Goal: Transaction & Acquisition: Purchase product/service

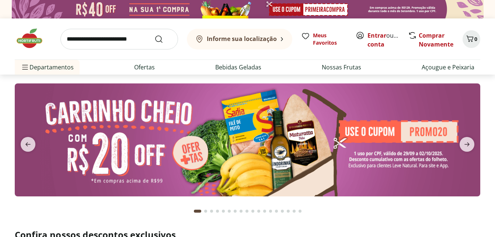
click at [173, 134] on img at bounding box center [247, 139] width 465 height 113
select select "**********"
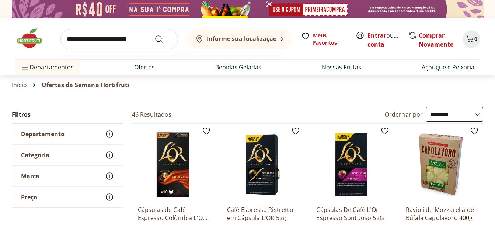
click at [93, 37] on input "search" at bounding box center [119, 39] width 118 height 21
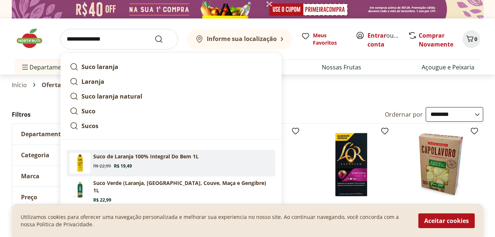
click at [104, 157] on p "Suco de Laranja 100% Integral Do Bem 1L" at bounding box center [145, 156] width 105 height 7
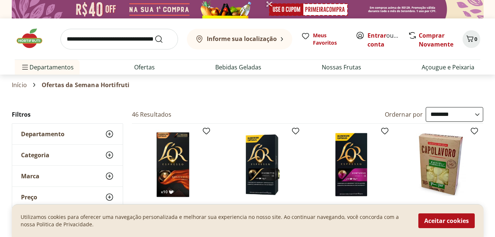
click at [127, 36] on input "**********" at bounding box center [119, 39] width 118 height 21
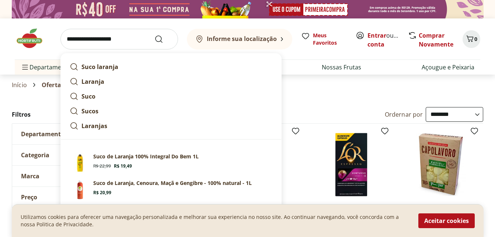
type input "**********"
click at [154, 35] on button "Submit Search" at bounding box center [163, 39] width 18 height 9
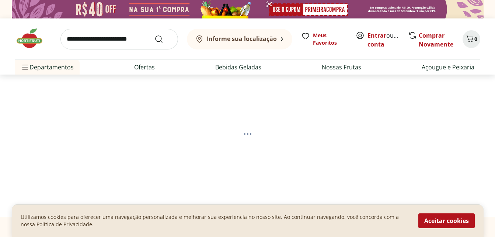
select select "**********"
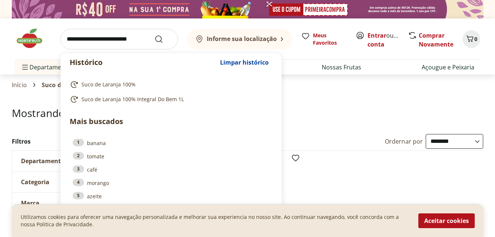
click at [71, 38] on input "search" at bounding box center [119, 39] width 118 height 21
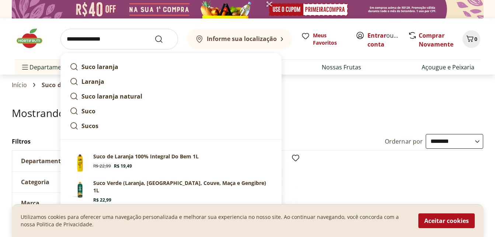
type input "**********"
click at [154, 35] on button "Submit Search" at bounding box center [163, 39] width 18 height 9
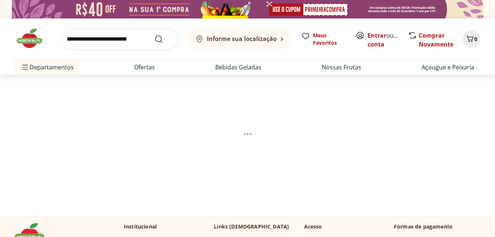
select select "**********"
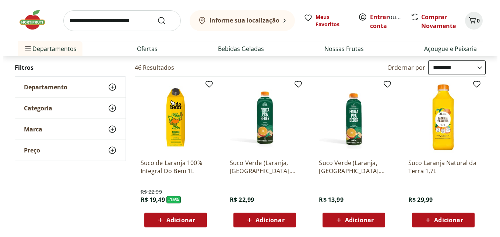
scroll to position [111, 0]
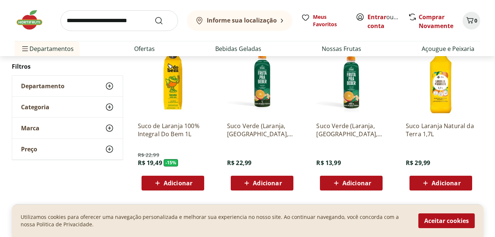
click at [432, 184] on span "Adicionar" at bounding box center [446, 183] width 29 height 6
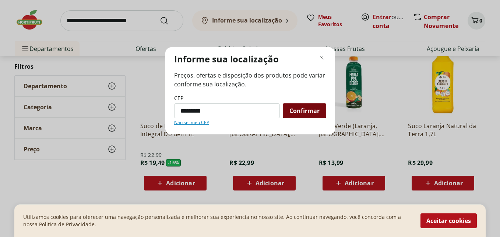
type input "*********"
click at [313, 111] on span "Confirmar" at bounding box center [305, 111] width 30 height 6
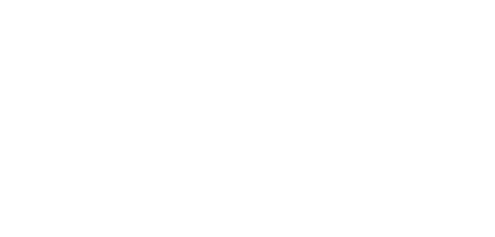
scroll to position [36, 0]
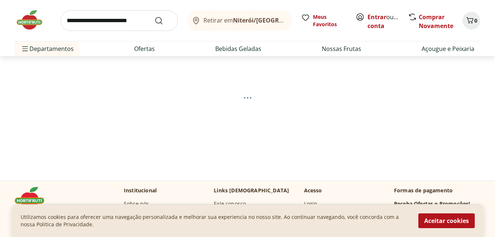
select select "**********"
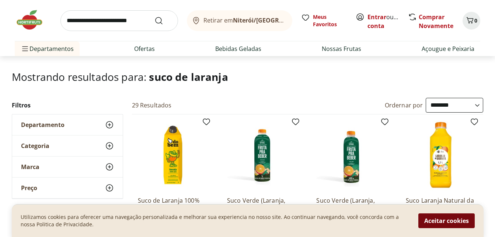
click at [450, 217] on button "Aceitar cookies" at bounding box center [446, 220] width 56 height 15
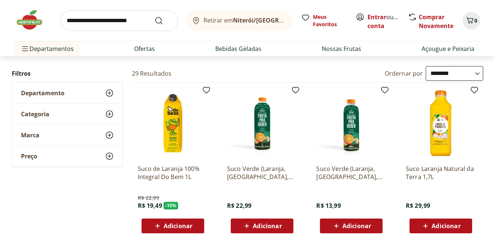
scroll to position [110, 0]
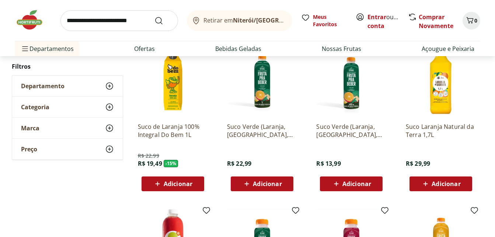
click at [444, 183] on span "Adicionar" at bounding box center [446, 184] width 29 height 6
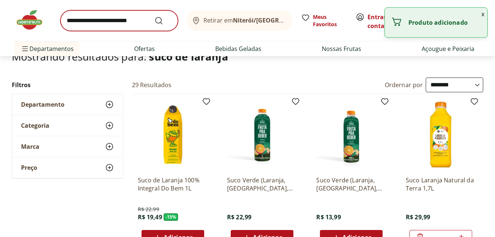
scroll to position [0, 0]
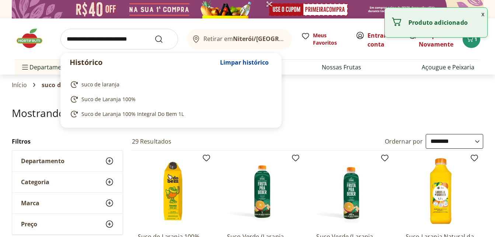
click at [122, 38] on input "search" at bounding box center [119, 39] width 118 height 21
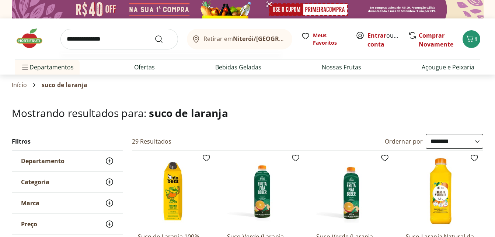
type input "**********"
click at [154, 35] on button "Submit Search" at bounding box center [163, 39] width 18 height 9
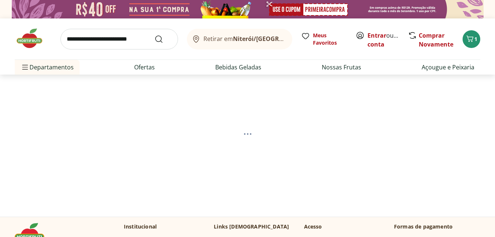
select select "**********"
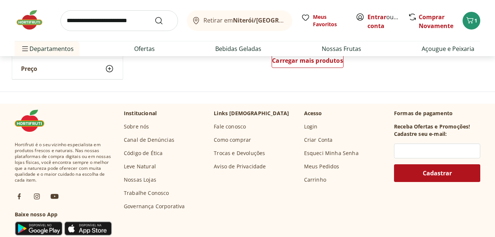
scroll to position [479, 0]
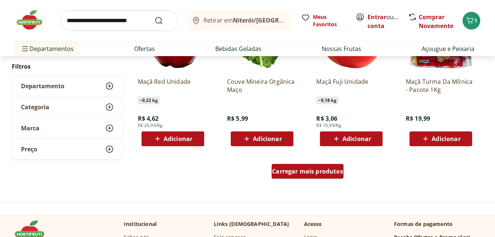
click at [300, 169] on span "Carregar mais produtos" at bounding box center [307, 171] width 71 height 6
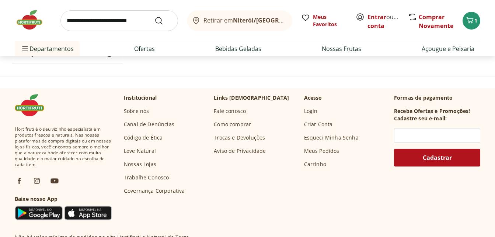
scroll to position [1069, 0]
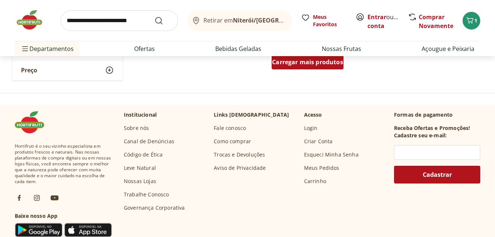
click at [311, 64] on span "Carregar mais produtos" at bounding box center [307, 62] width 71 height 6
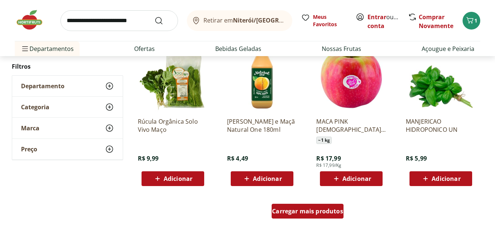
scroll to position [1511, 0]
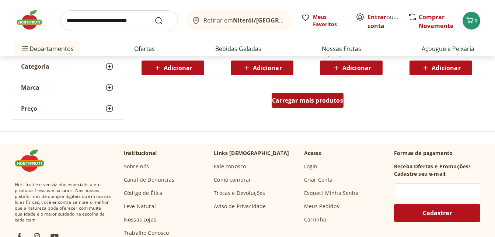
click at [290, 100] on span "Carregar mais produtos" at bounding box center [307, 100] width 71 height 6
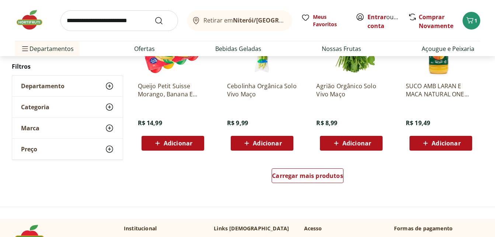
scroll to position [1990, 0]
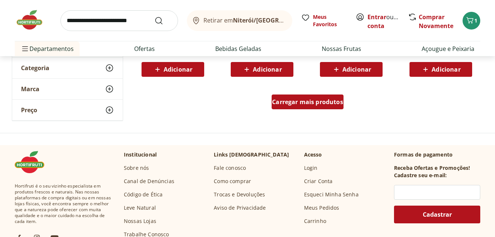
click at [306, 105] on span "Carregar mais produtos" at bounding box center [307, 102] width 71 height 6
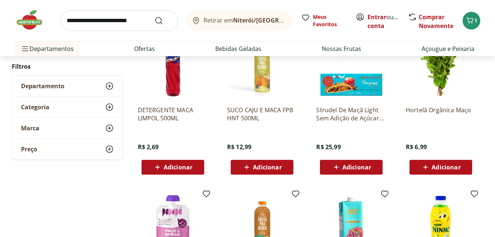
scroll to position [2211, 0]
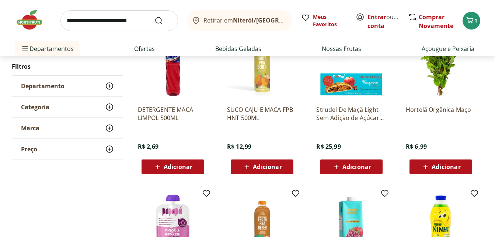
click at [84, 26] on input "search" at bounding box center [119, 20] width 118 height 21
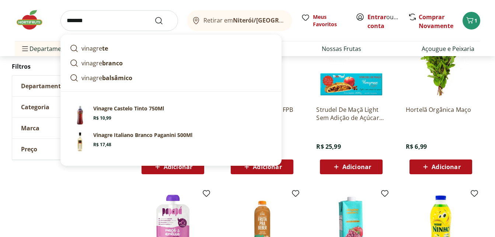
type input "*******"
click at [154, 16] on button "Submit Search" at bounding box center [163, 20] width 18 height 9
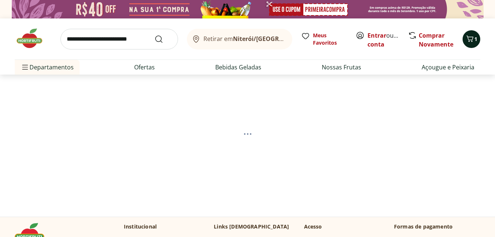
click at [467, 37] on icon "Carrinho" at bounding box center [469, 38] width 9 height 9
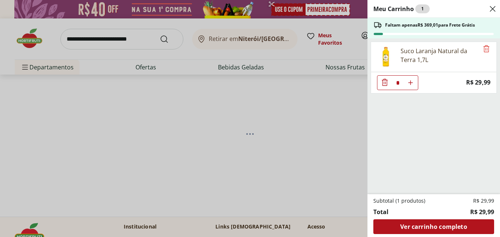
click at [412, 81] on icon "Aumentar Quantidade" at bounding box center [411, 83] width 6 height 6
type input "*"
click at [491, 11] on icon "Close" at bounding box center [493, 8] width 9 height 9
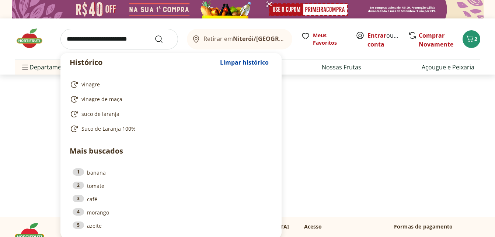
click at [115, 38] on input "search" at bounding box center [119, 39] width 118 height 21
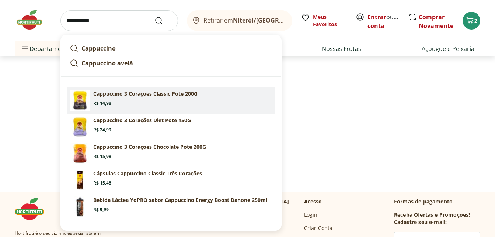
scroll to position [37, 0]
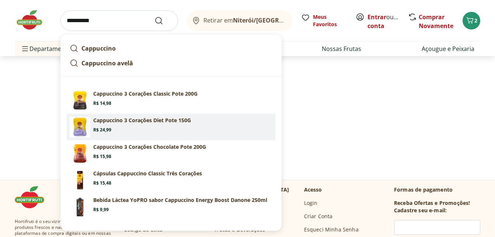
click at [118, 121] on p "Cappuccino 3 Corações Diet Pote 150G" at bounding box center [142, 119] width 98 height 7
type input "**********"
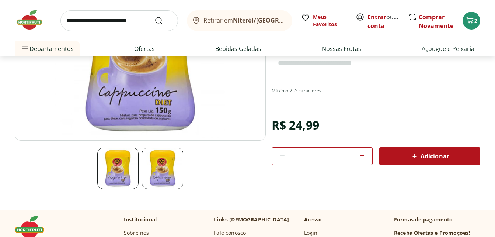
scroll to position [147, 0]
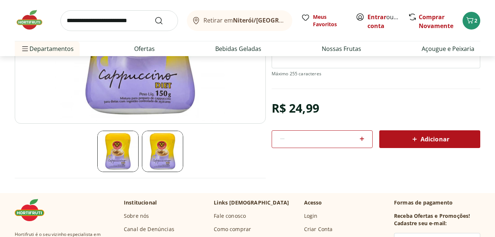
click at [426, 136] on span "Adicionar" at bounding box center [429, 139] width 39 height 9
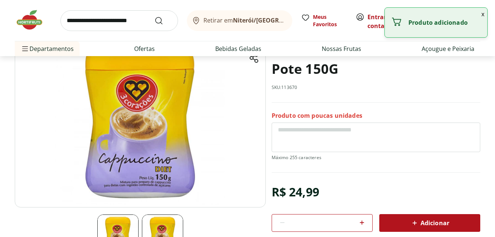
scroll to position [0, 0]
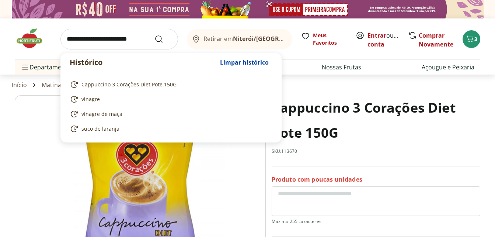
click at [128, 38] on input "search" at bounding box center [119, 39] width 118 height 21
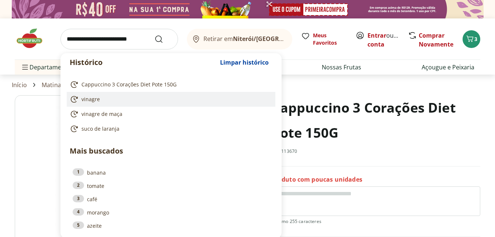
click at [95, 101] on span "vinagre" at bounding box center [90, 98] width 18 height 7
type input "*******"
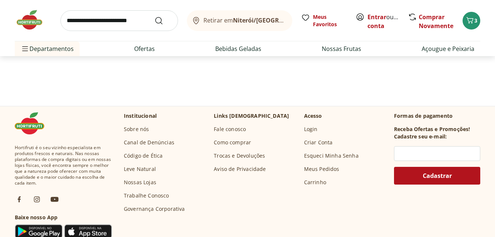
select select "**********"
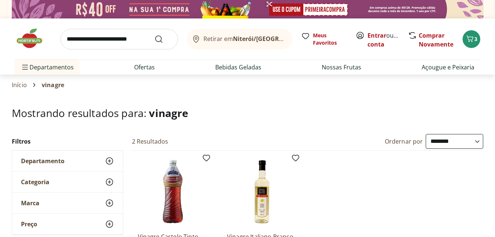
click at [99, 41] on input "search" at bounding box center [119, 39] width 118 height 21
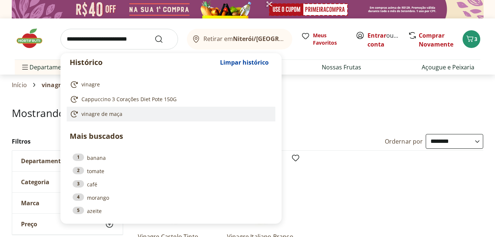
click at [100, 112] on span "vinagre de maça" at bounding box center [101, 113] width 41 height 7
type input "**********"
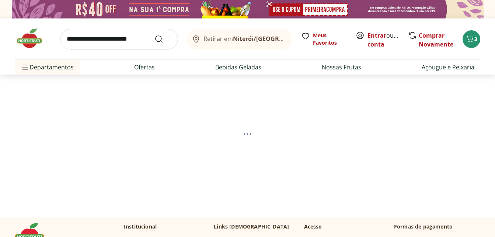
select select "**********"
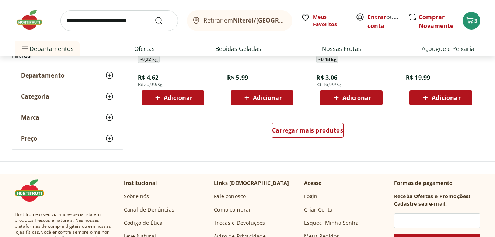
scroll to position [516, 0]
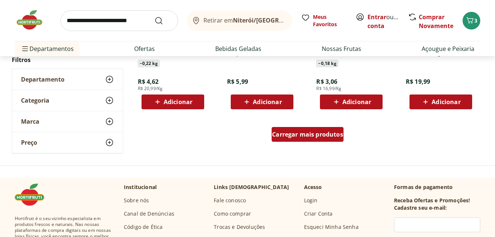
click at [332, 133] on span "Carregar mais produtos" at bounding box center [307, 134] width 71 height 6
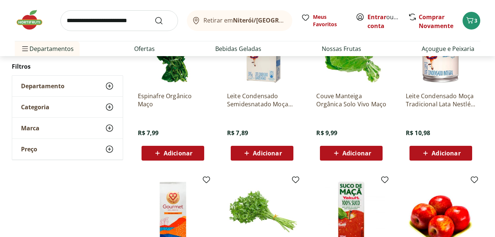
scroll to position [627, 0]
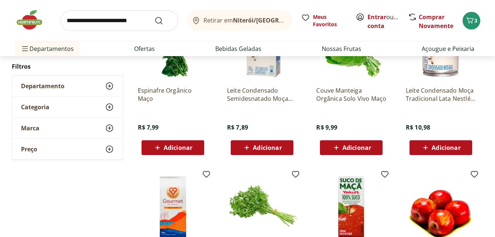
click at [438, 147] on span "Adicionar" at bounding box center [446, 147] width 29 height 6
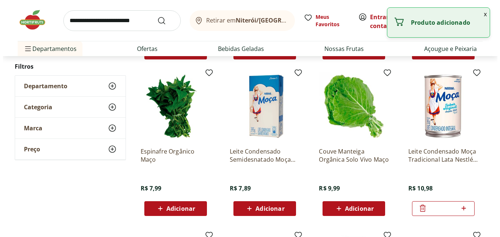
scroll to position [553, 0]
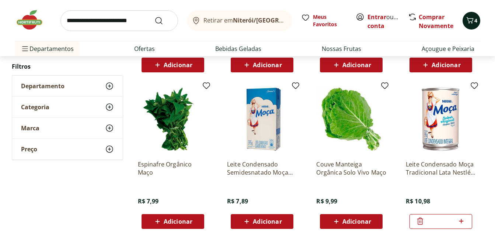
click at [470, 22] on icon "Carrinho" at bounding box center [469, 20] width 9 height 9
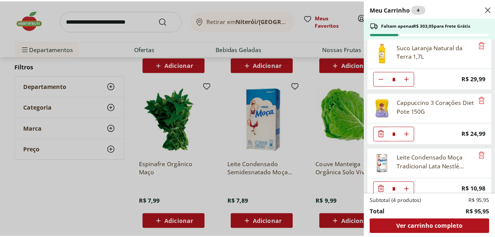
scroll to position [0, 0]
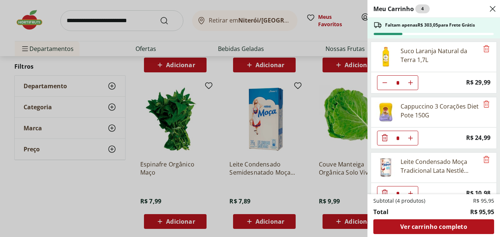
click at [492, 9] on use "Close" at bounding box center [493, 8] width 9 height 9
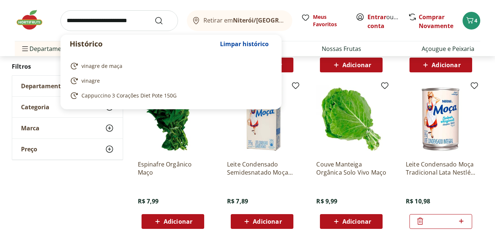
click at [90, 20] on input "search" at bounding box center [119, 20] width 118 height 21
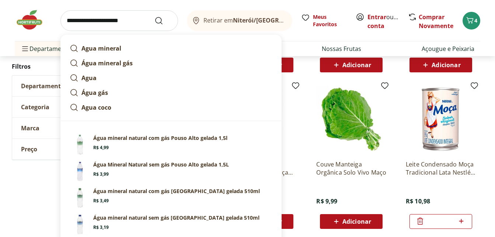
type input "**********"
click at [154, 16] on button "Submit Search" at bounding box center [163, 20] width 18 height 9
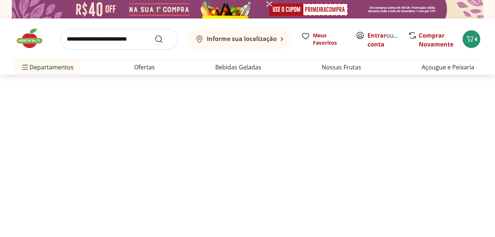
select select "**********"
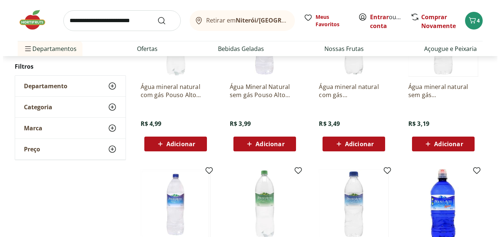
scroll to position [258, 0]
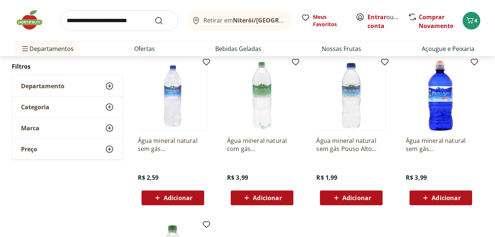
click at [166, 195] on span "Adicionar" at bounding box center [178, 198] width 29 height 6
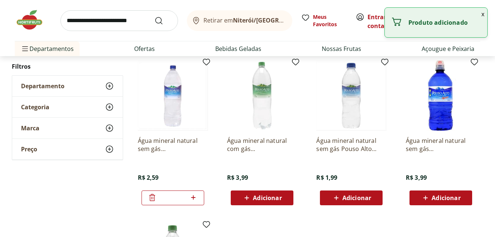
click at [193, 198] on icon at bounding box center [193, 197] width 9 height 9
click at [193, 197] on icon at bounding box center [193, 197] width 4 height 4
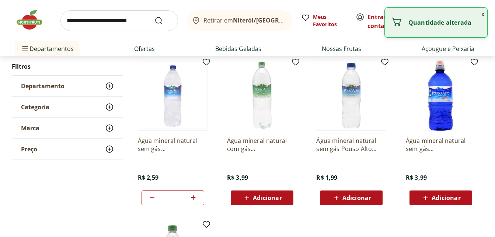
type input "*"
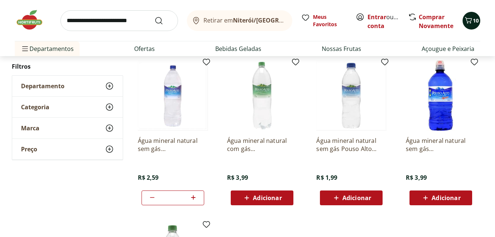
click at [471, 17] on icon "Carrinho" at bounding box center [468, 20] width 9 height 9
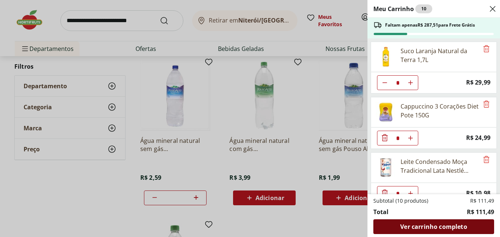
click at [467, 226] on span "Ver carrinho completo" at bounding box center [434, 226] width 67 height 6
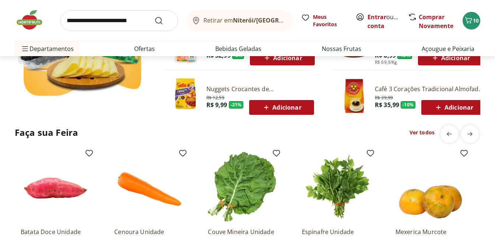
scroll to position [516, 0]
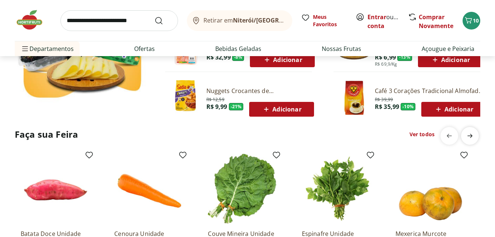
click at [468, 135] on icon "next" at bounding box center [469, 135] width 9 height 9
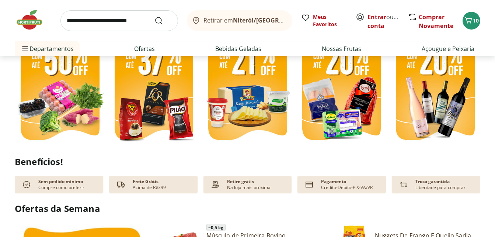
scroll to position [184, 0]
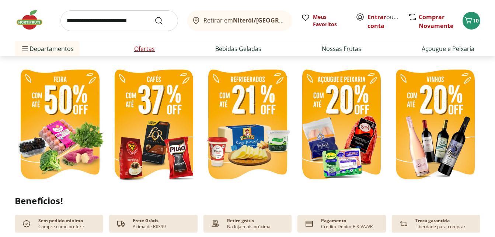
click at [149, 50] on link "Ofertas" at bounding box center [144, 48] width 21 height 9
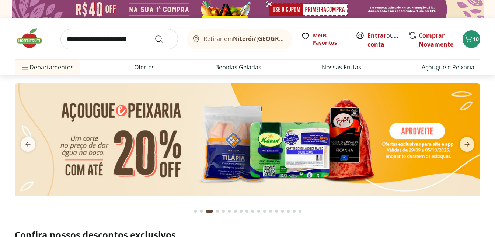
select select "**********"
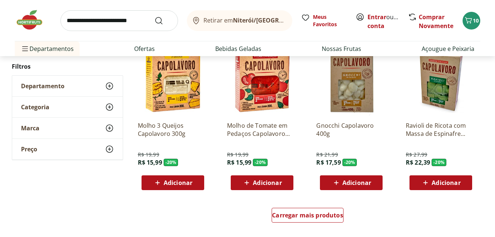
scroll to position [516, 0]
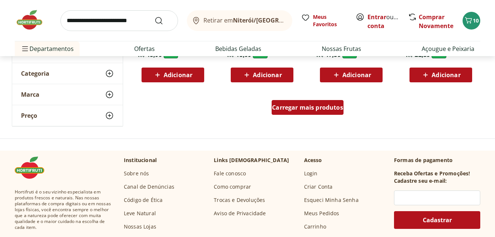
click at [304, 108] on span "Carregar mais produtos" at bounding box center [307, 107] width 71 height 6
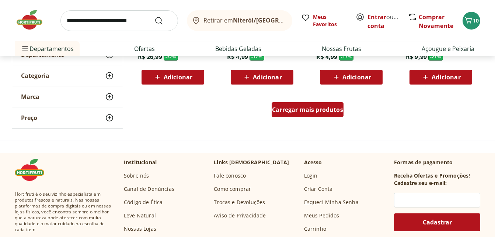
scroll to position [995, 0]
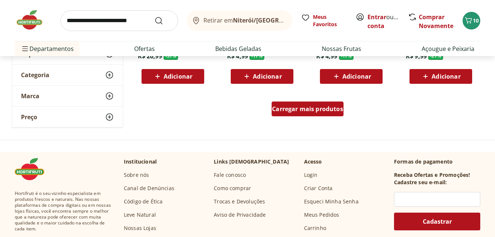
click at [322, 108] on span "Carregar mais produtos" at bounding box center [307, 109] width 71 height 6
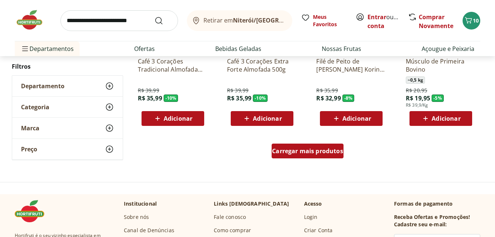
scroll to position [1437, 0]
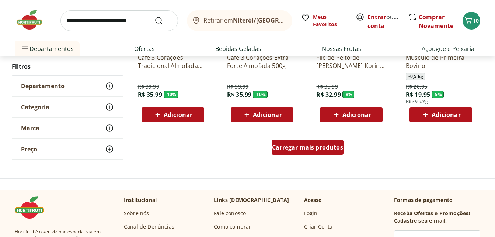
click at [324, 144] on span "Carregar mais produtos" at bounding box center [307, 147] width 71 height 6
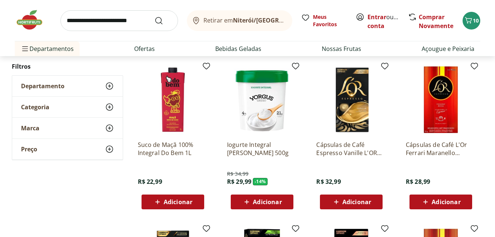
scroll to position [1511, 0]
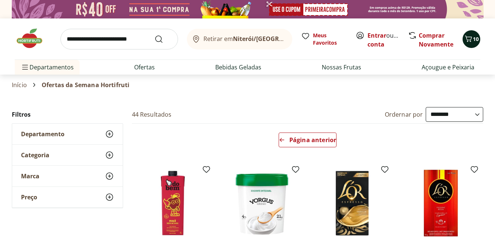
click at [470, 40] on icon "Carrinho" at bounding box center [468, 38] width 9 height 9
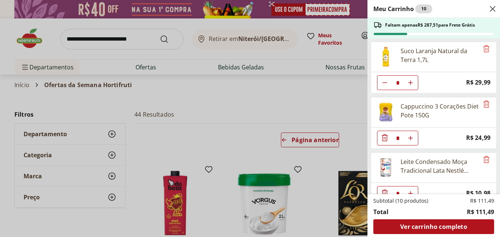
click at [490, 11] on icon "Close" at bounding box center [493, 8] width 9 height 9
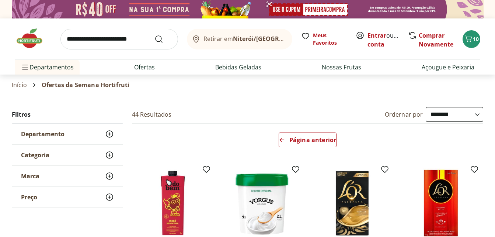
click at [33, 38] on img at bounding box center [33, 38] width 37 height 22
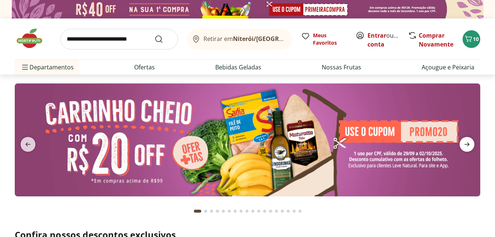
click at [464, 147] on icon "next" at bounding box center [467, 144] width 9 height 9
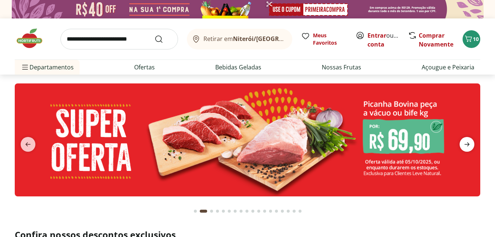
click at [464, 146] on icon "next" at bounding box center [467, 144] width 9 height 9
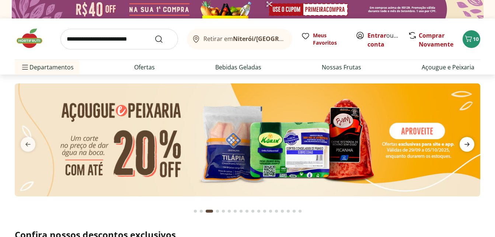
click at [464, 146] on icon "next" at bounding box center [467, 144] width 9 height 9
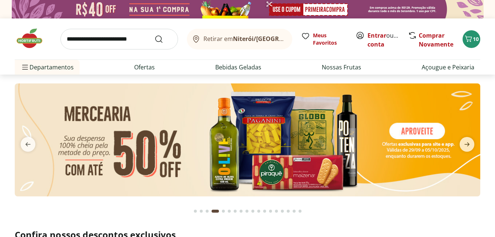
click at [224, 140] on img at bounding box center [247, 139] width 465 height 113
select select "**********"
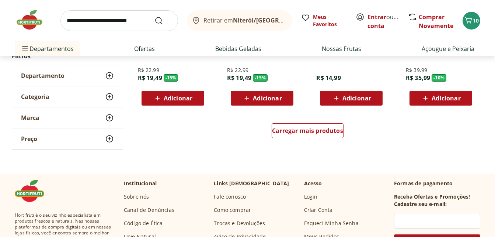
scroll to position [516, 0]
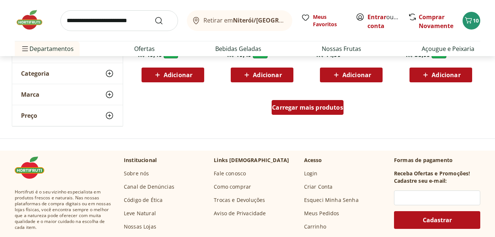
click at [306, 110] on span "Carregar mais produtos" at bounding box center [307, 107] width 71 height 6
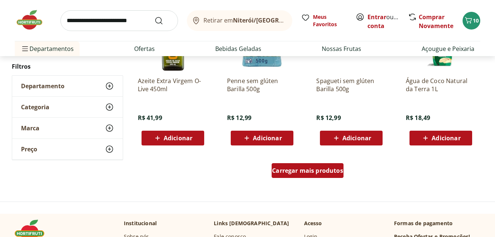
scroll to position [958, 0]
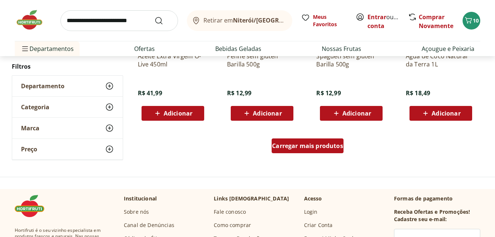
click at [323, 145] on span "Carregar mais produtos" at bounding box center [307, 146] width 71 height 6
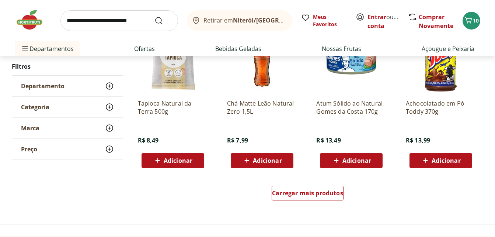
scroll to position [1401, 0]
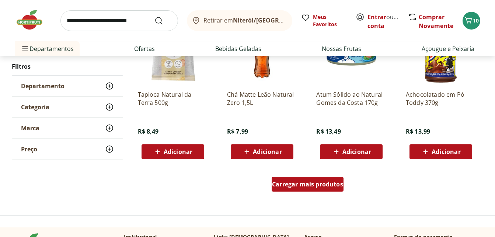
click at [308, 186] on span "Carregar mais produtos" at bounding box center [307, 184] width 71 height 6
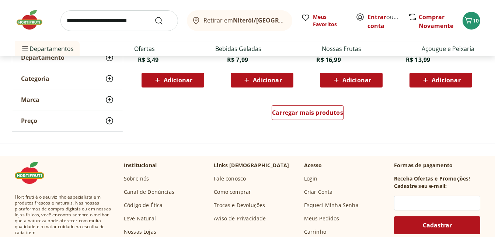
scroll to position [1953, 0]
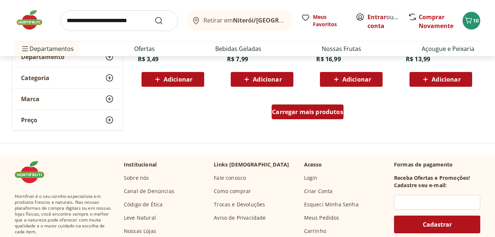
click at [321, 117] on div "Carregar mais produtos" at bounding box center [308, 111] width 72 height 15
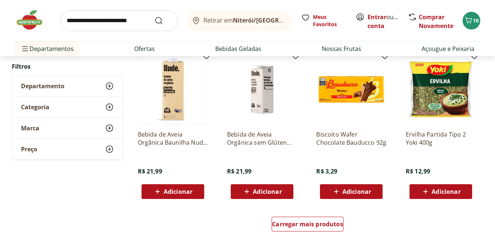
scroll to position [2469, 0]
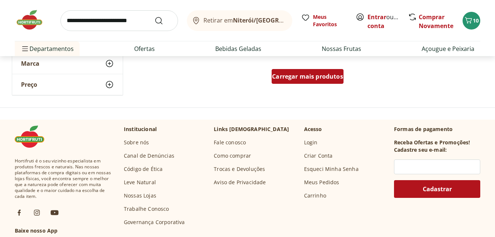
click at [323, 75] on span "Carregar mais produtos" at bounding box center [307, 76] width 71 height 6
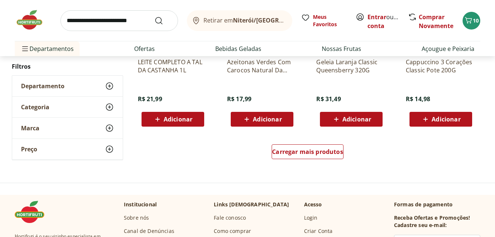
scroll to position [2912, 0]
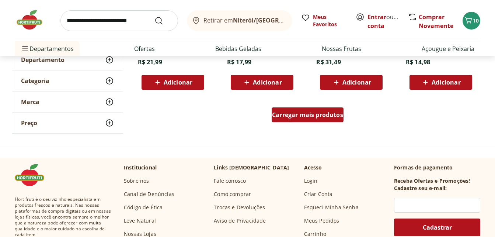
click at [322, 115] on span "Carregar mais produtos" at bounding box center [307, 115] width 71 height 6
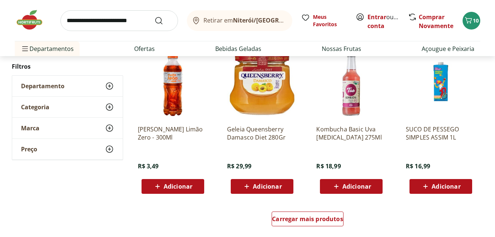
scroll to position [3243, 0]
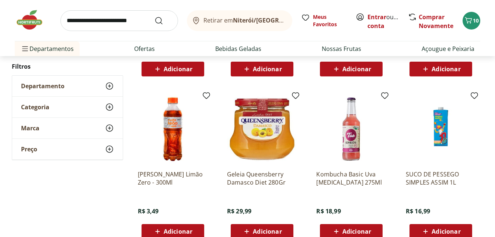
click at [104, 27] on input "search" at bounding box center [119, 20] width 118 height 21
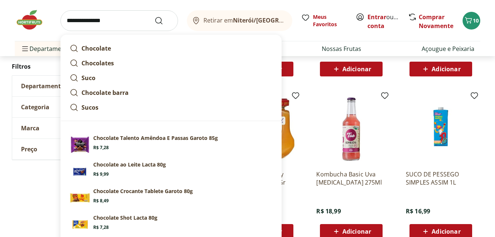
type input "**********"
click at [154, 16] on button "Submit Search" at bounding box center [163, 20] width 18 height 9
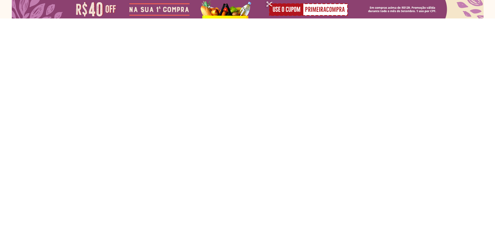
select select "**********"
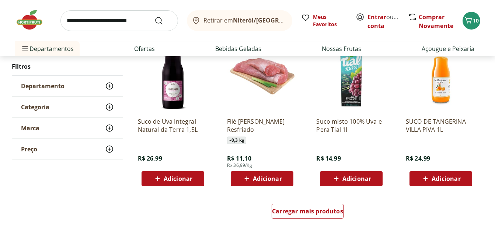
scroll to position [479, 0]
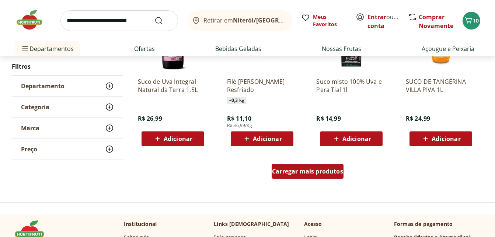
click at [307, 170] on span "Carregar mais produtos" at bounding box center [307, 171] width 71 height 6
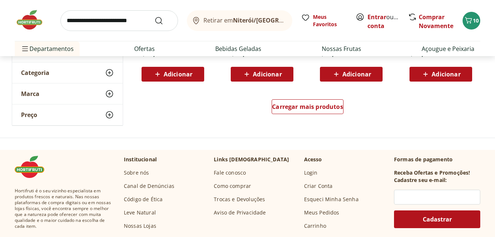
scroll to position [1032, 0]
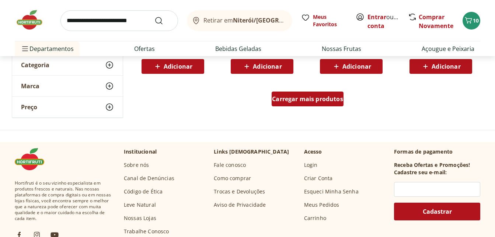
click at [312, 103] on div "Carregar mais produtos" at bounding box center [308, 98] width 72 height 15
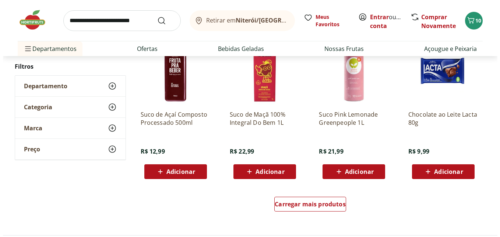
scroll to position [1401, 0]
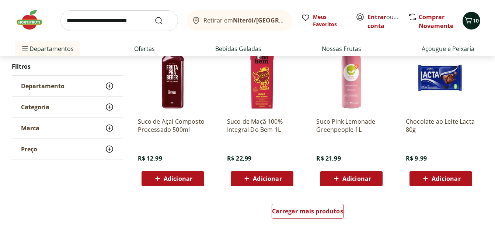
click at [475, 20] on span "10" at bounding box center [476, 20] width 6 height 7
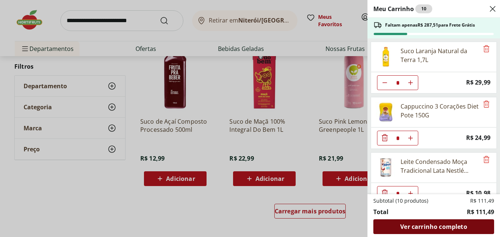
click at [421, 224] on span "Ver carrinho completo" at bounding box center [434, 226] width 67 height 6
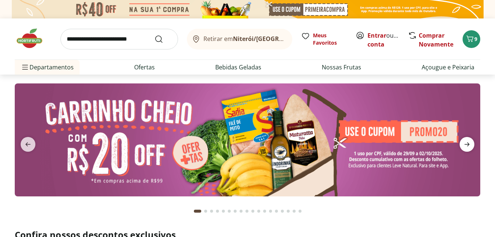
click at [465, 142] on icon "next" at bounding box center [467, 144] width 9 height 9
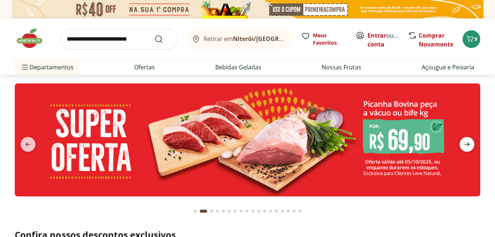
click at [465, 142] on icon "next" at bounding box center [467, 144] width 9 height 9
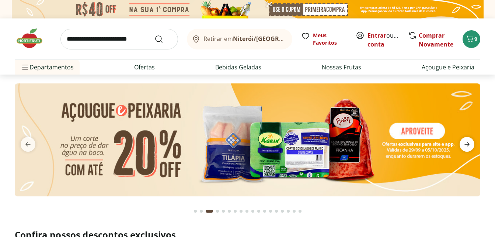
click at [465, 142] on icon "next" at bounding box center [467, 144] width 9 height 9
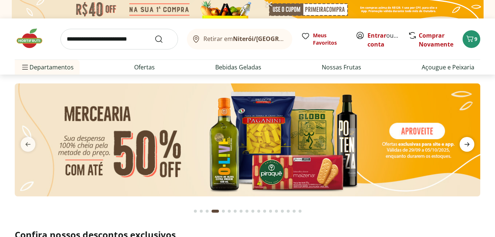
click at [465, 143] on icon "next" at bounding box center [467, 144] width 9 height 9
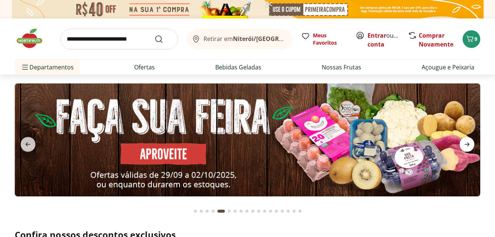
click at [465, 143] on icon "next" at bounding box center [467, 144] width 9 height 9
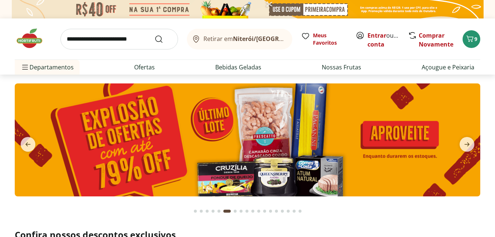
click at [232, 143] on img at bounding box center [247, 139] width 465 height 113
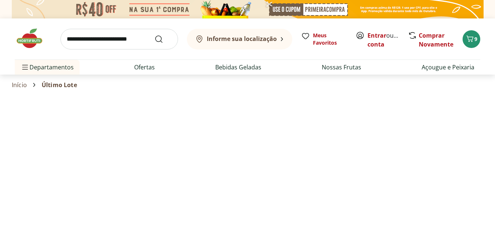
select select "**********"
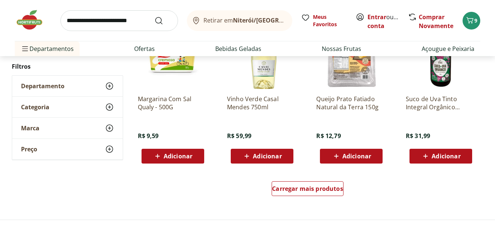
scroll to position [442, 0]
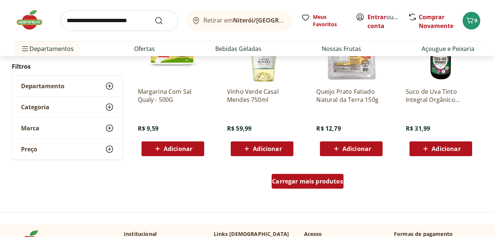
click at [279, 176] on div "Carregar mais produtos" at bounding box center [308, 181] width 72 height 15
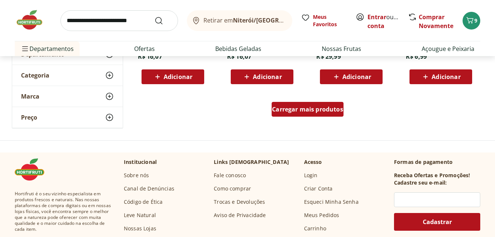
scroll to position [995, 0]
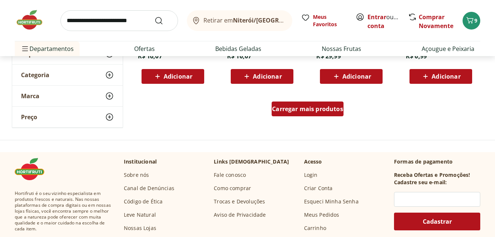
click at [301, 107] on span "Carregar mais produtos" at bounding box center [307, 109] width 71 height 6
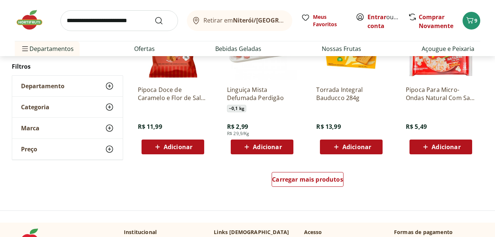
scroll to position [1474, 0]
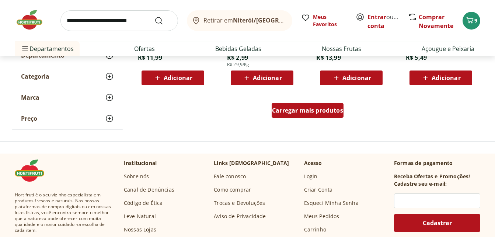
click at [306, 110] on span "Carregar mais produtos" at bounding box center [307, 110] width 71 height 6
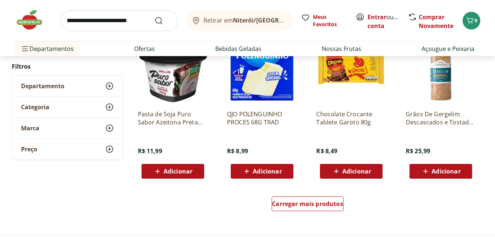
scroll to position [1880, 0]
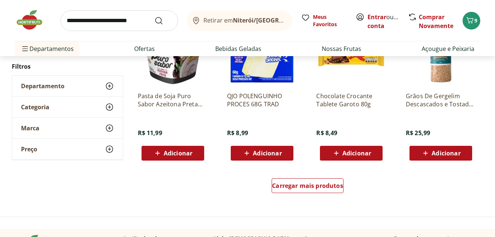
click at [104, 21] on input "search" at bounding box center [119, 20] width 118 height 21
type input "********"
click at [154, 16] on button "Submit Search" at bounding box center [163, 20] width 18 height 9
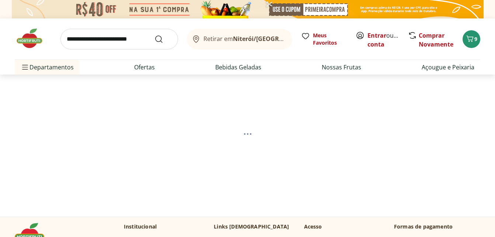
select select "**********"
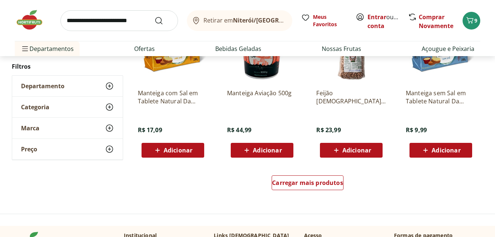
scroll to position [479, 0]
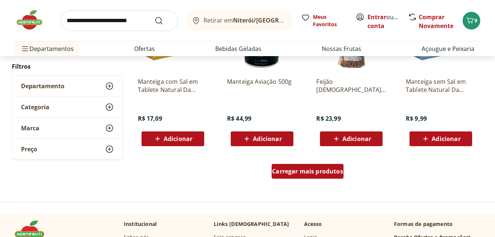
click at [284, 164] on div "Carregar mais produtos" at bounding box center [308, 171] width 72 height 15
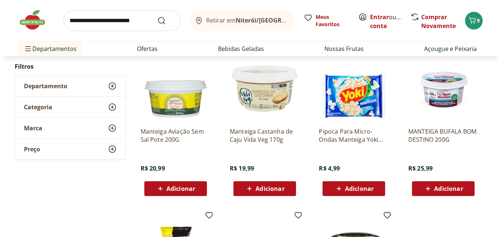
scroll to position [590, 0]
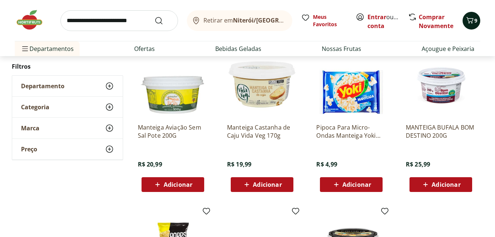
click at [470, 26] on div "9" at bounding box center [471, 21] width 6 height 12
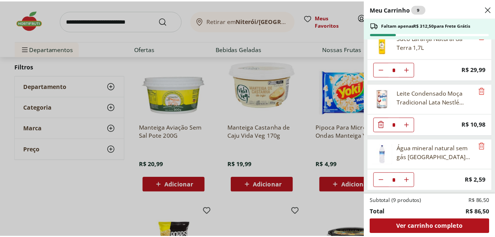
scroll to position [0, 0]
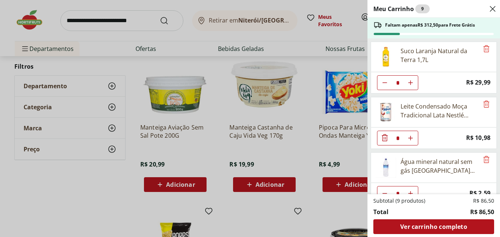
click at [491, 11] on use "Close" at bounding box center [493, 8] width 9 height 9
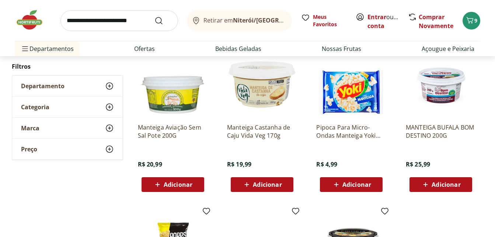
click at [80, 25] on input "search" at bounding box center [119, 20] width 118 height 21
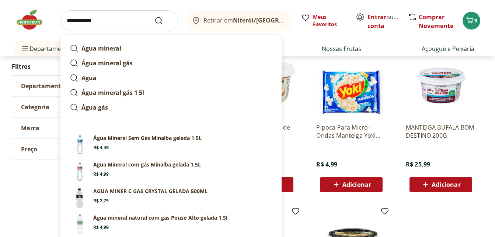
type input "**********"
click at [154, 16] on button "Submit Search" at bounding box center [163, 20] width 18 height 9
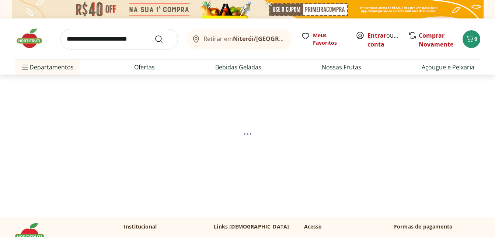
select select "**********"
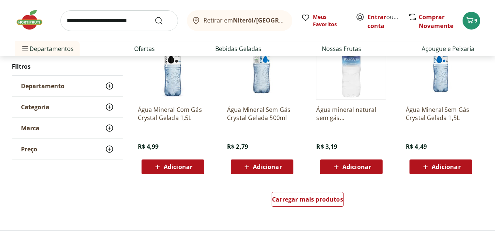
scroll to position [516, 0]
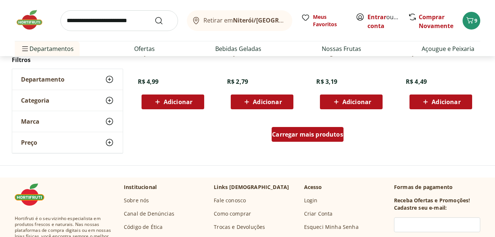
click at [300, 135] on span "Carregar mais produtos" at bounding box center [307, 134] width 71 height 6
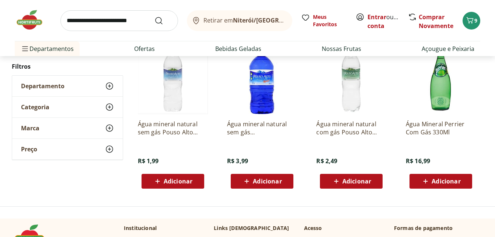
scroll to position [958, 0]
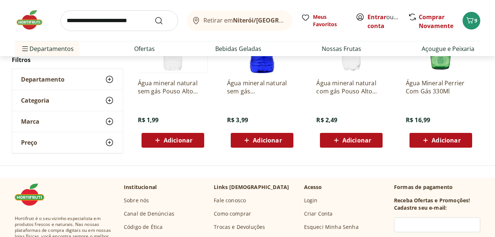
click at [165, 142] on span "Adicionar" at bounding box center [178, 140] width 29 height 6
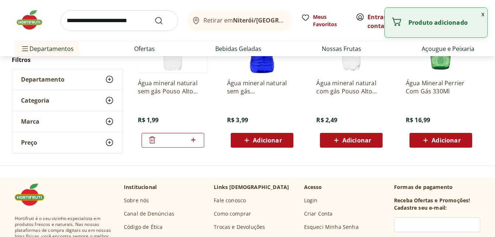
click at [191, 139] on icon at bounding box center [193, 139] width 9 height 9
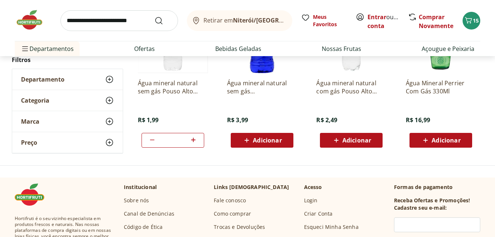
click at [149, 140] on icon at bounding box center [152, 139] width 9 height 9
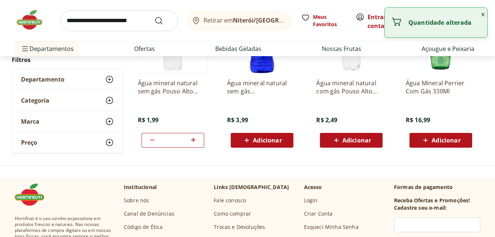
click at [149, 140] on icon at bounding box center [152, 139] width 9 height 9
click at [191, 139] on icon at bounding box center [193, 139] width 9 height 9
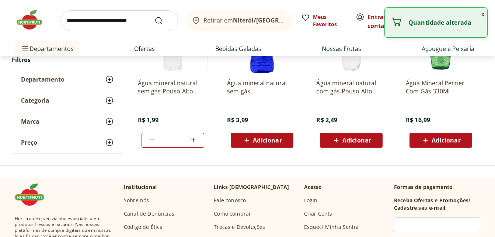
click at [191, 139] on icon at bounding box center [193, 139] width 9 height 9
type input "*"
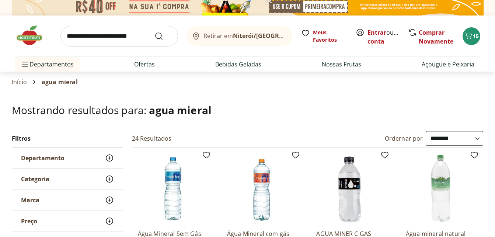
scroll to position [0, 0]
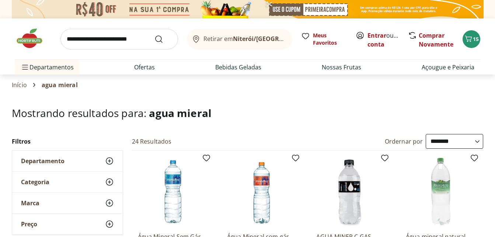
click at [71, 41] on input "search" at bounding box center [119, 39] width 118 height 21
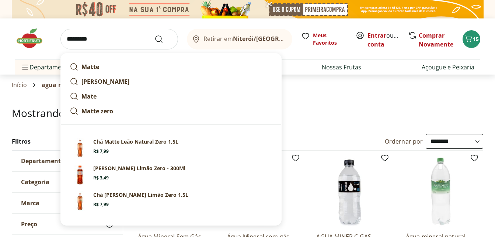
click at [121, 145] on p "Chá Matte Leão Natural Zero 1,5L" at bounding box center [135, 141] width 85 height 7
type input "**********"
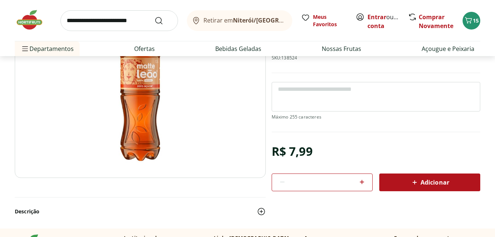
scroll to position [111, 0]
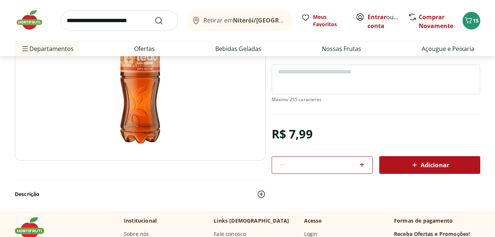
drag, startPoint x: 423, startPoint y: 165, endPoint x: 414, endPoint y: 166, distance: 8.5
click at [423, 165] on span "Adicionar" at bounding box center [429, 164] width 39 height 9
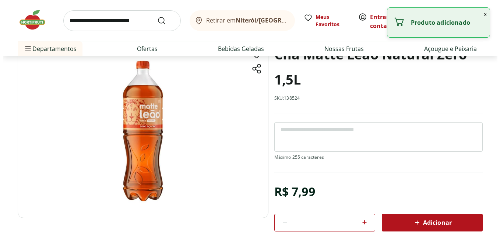
scroll to position [0, 0]
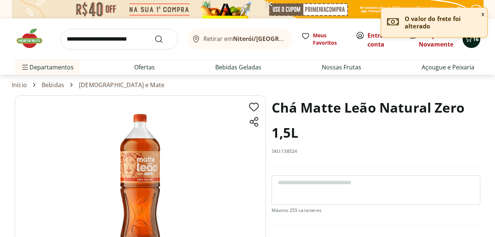
click at [471, 43] on icon "Carrinho" at bounding box center [468, 38] width 9 height 9
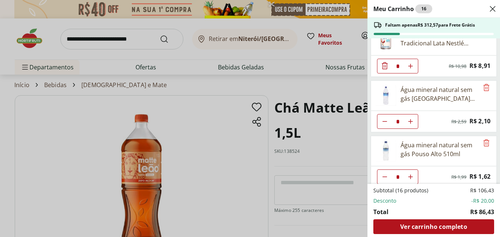
scroll to position [74, 0]
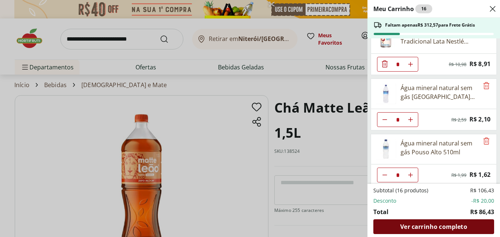
click at [442, 226] on span "Ver carrinho completo" at bounding box center [434, 226] width 67 height 6
